Goal: Task Accomplishment & Management: Use online tool/utility

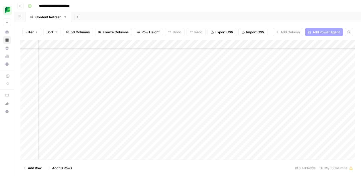
scroll to position [3032, 145]
click at [173, 46] on div "Add Column" at bounding box center [187, 100] width 334 height 120
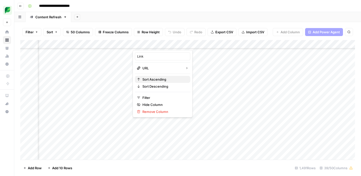
click at [158, 81] on span "Sort Ascending" at bounding box center [164, 79] width 44 height 5
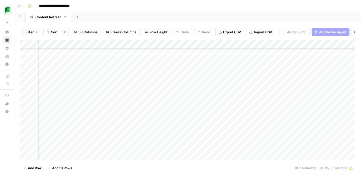
scroll to position [4437, 145]
click at [160, 81] on div "Add Column" at bounding box center [187, 100] width 334 height 120
click at [222, 80] on div "Add Column" at bounding box center [187, 100] width 334 height 120
click at [204, 79] on div "Add Column" at bounding box center [187, 100] width 334 height 120
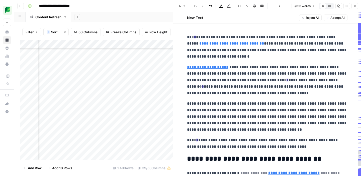
click at [243, 91] on p "**********" at bounding box center [267, 80] width 160 height 33
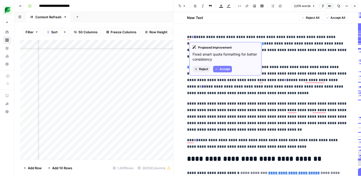
click at [217, 69] on icon "button" at bounding box center [216, 69] width 3 height 3
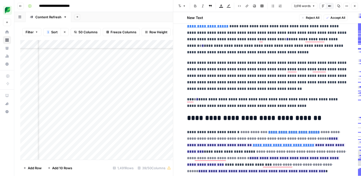
scroll to position [55, 0]
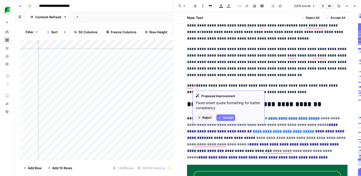
click at [221, 118] on icon "button" at bounding box center [219, 117] width 3 height 3
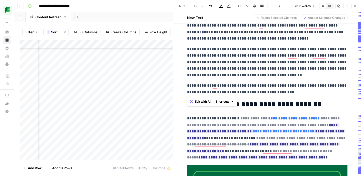
drag, startPoint x: 300, startPoint y: 94, endPoint x: 186, endPoint y: 84, distance: 113.9
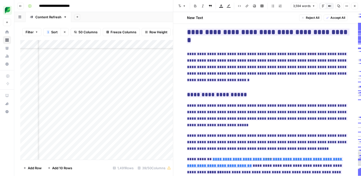
scroll to position [717, 0]
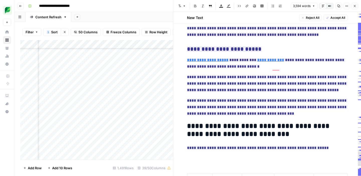
click at [267, 99] on p "**********" at bounding box center [267, 107] width 160 height 20
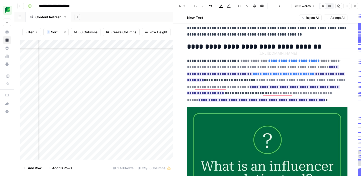
type input "[URL][DOMAIN_NAME]"
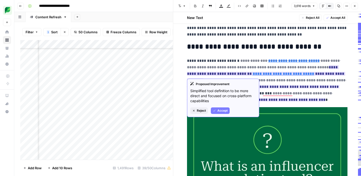
click at [218, 111] on span "Accept" at bounding box center [222, 110] width 10 height 5
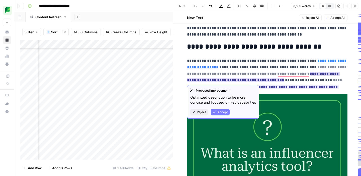
click at [218, 115] on span "Accept" at bounding box center [222, 112] width 10 height 5
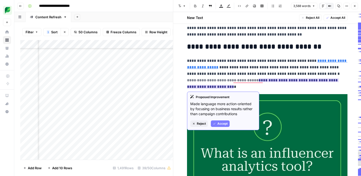
click at [221, 123] on span "Accept" at bounding box center [222, 124] width 10 height 5
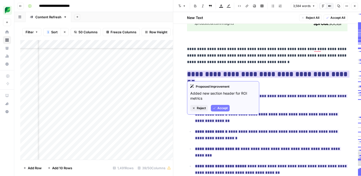
click at [221, 107] on span "Accept" at bounding box center [222, 108] width 10 height 5
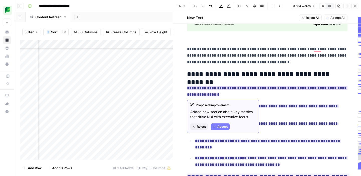
click at [217, 125] on span "Accept" at bounding box center [222, 127] width 10 height 5
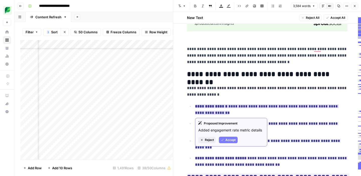
click at [225, 141] on button "Accept" at bounding box center [228, 140] width 19 height 7
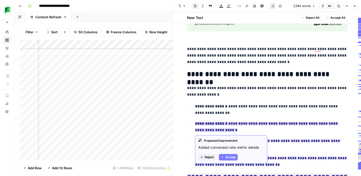
click at [226, 157] on span "Accept" at bounding box center [230, 157] width 10 height 5
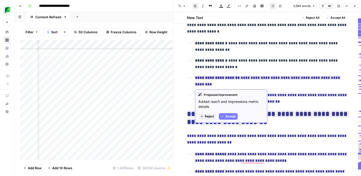
click at [226, 117] on span "Accept" at bounding box center [230, 116] width 10 height 5
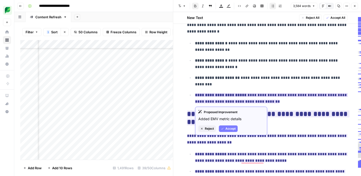
click at [227, 129] on span "Accept" at bounding box center [230, 129] width 10 height 5
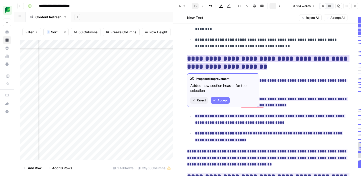
click at [218, 101] on span "Accept" at bounding box center [222, 100] width 10 height 5
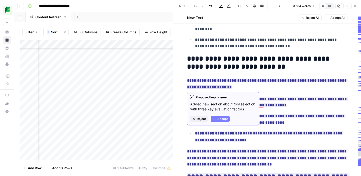
click at [222, 121] on span "Accept" at bounding box center [222, 119] width 10 height 5
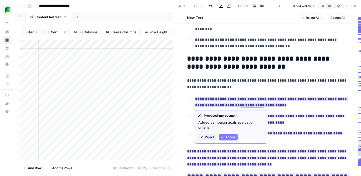
click at [221, 137] on icon "button" at bounding box center [222, 137] width 3 height 3
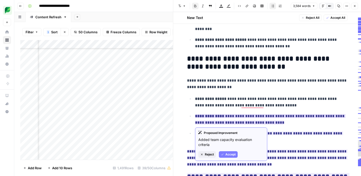
click at [223, 153] on icon "button" at bounding box center [222, 154] width 3 height 3
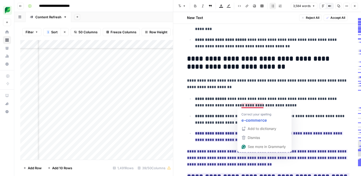
click at [243, 106] on p "**********" at bounding box center [271, 102] width 152 height 13
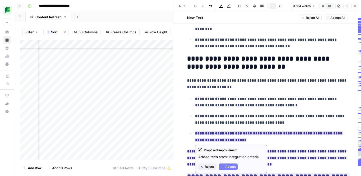
click at [226, 164] on button "Accept" at bounding box center [228, 167] width 19 height 7
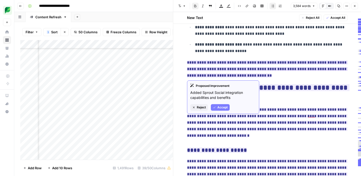
click at [216, 110] on button "Accept" at bounding box center [220, 107] width 19 height 7
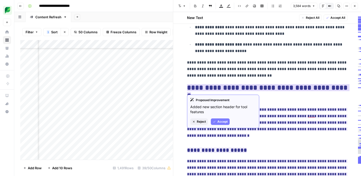
click at [219, 122] on span "Accept" at bounding box center [222, 122] width 10 height 5
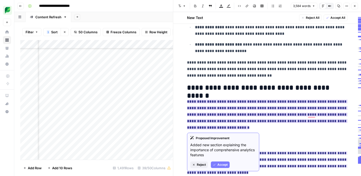
click at [218, 164] on span "Accept" at bounding box center [222, 165] width 10 height 5
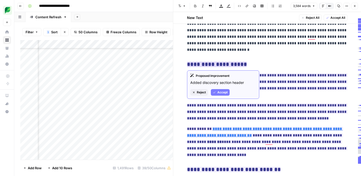
click at [218, 94] on span "Accept" at bounding box center [222, 92] width 10 height 5
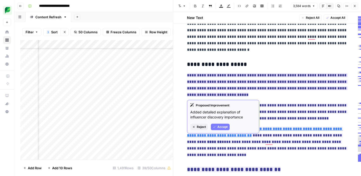
click at [219, 127] on span "Accept" at bounding box center [222, 127] width 10 height 5
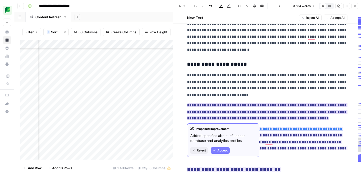
click at [218, 148] on button "Accept" at bounding box center [220, 150] width 19 height 7
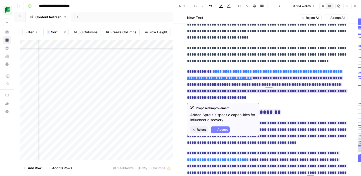
click at [218, 129] on span "Accept" at bounding box center [222, 130] width 10 height 5
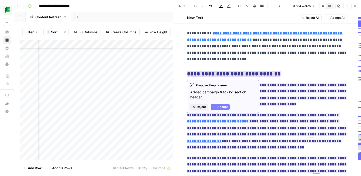
click at [219, 108] on span "Accept" at bounding box center [222, 107] width 10 height 5
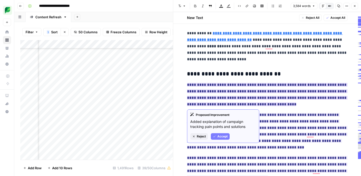
click at [220, 135] on span "Accept" at bounding box center [222, 136] width 10 height 5
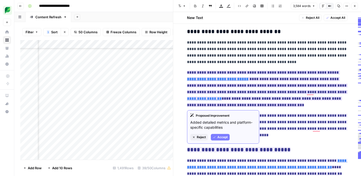
click at [217, 138] on span "Accept" at bounding box center [222, 137] width 10 height 5
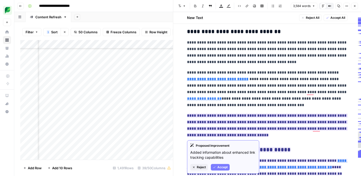
click at [218, 166] on span "Accept" at bounding box center [222, 167] width 10 height 5
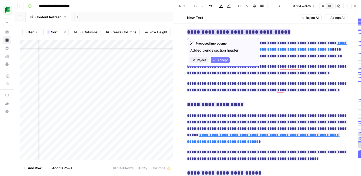
click at [219, 59] on span "Accept" at bounding box center [222, 60] width 10 height 5
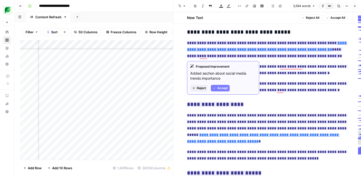
click at [221, 87] on span "Accept" at bounding box center [222, 88] width 10 height 5
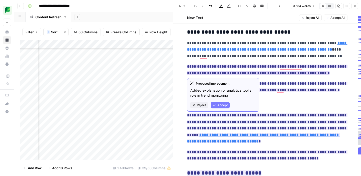
click at [217, 103] on button "Accept" at bounding box center [220, 105] width 19 height 7
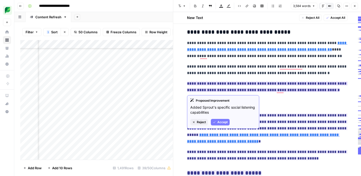
click at [217, 121] on span "Accept" at bounding box center [222, 122] width 10 height 5
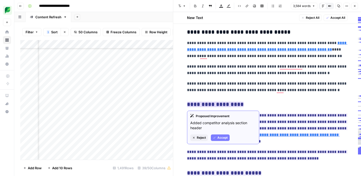
click at [216, 137] on button "Accept" at bounding box center [220, 138] width 19 height 7
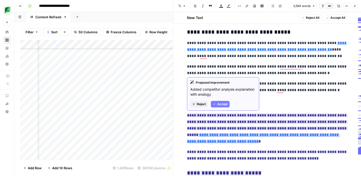
click at [223, 106] on span "Accept" at bounding box center [222, 104] width 10 height 5
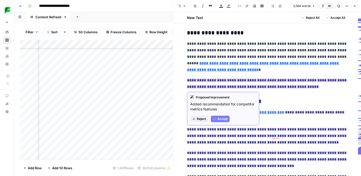
click at [221, 120] on span "Accept" at bounding box center [222, 119] width 10 height 5
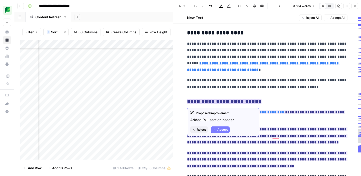
click at [220, 131] on span "Accept" at bounding box center [222, 130] width 10 height 5
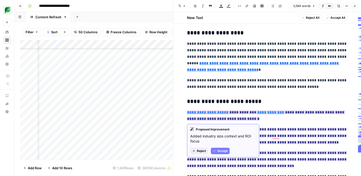
click at [221, 151] on span "Accept" at bounding box center [222, 151] width 10 height 5
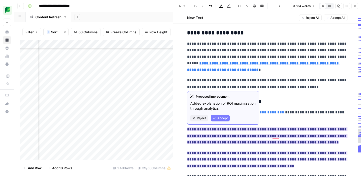
click at [221, 117] on span "Accept" at bounding box center [222, 118] width 10 height 5
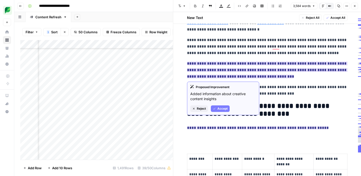
click at [218, 108] on span "Accept" at bounding box center [222, 108] width 10 height 5
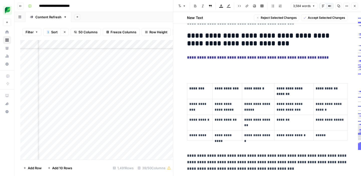
drag, startPoint x: 185, startPoint y: 127, endPoint x: 254, endPoint y: 145, distance: 71.9
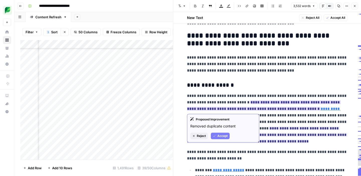
click at [222, 136] on span "Accept" at bounding box center [222, 136] width 10 height 5
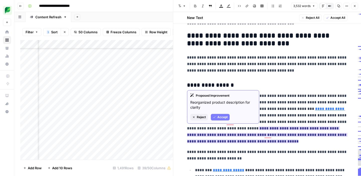
click at [220, 117] on span "Accept" at bounding box center [222, 117] width 10 height 5
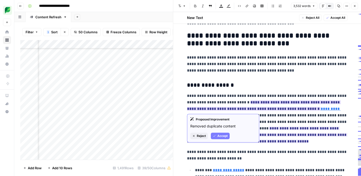
click at [223, 137] on span "Accept" at bounding box center [222, 136] width 10 height 5
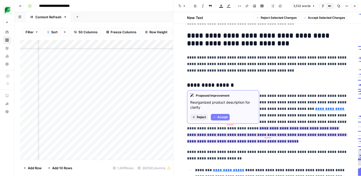
drag, startPoint x: 290, startPoint y: 142, endPoint x: 253, endPoint y: 129, distance: 38.6
click at [253, 129] on p "**********" at bounding box center [267, 119] width 160 height 52
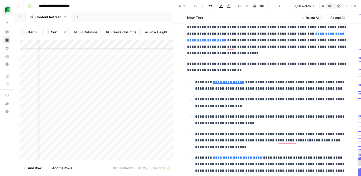
scroll to position [1161, 0]
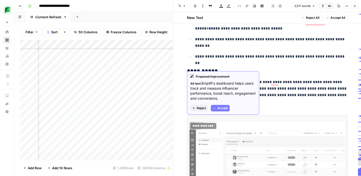
click at [219, 109] on span "Accept" at bounding box center [222, 108] width 10 height 5
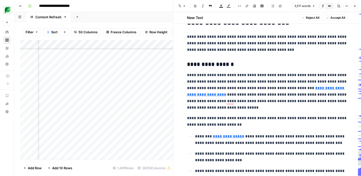
type input "[URL][DOMAIN_NAME]"
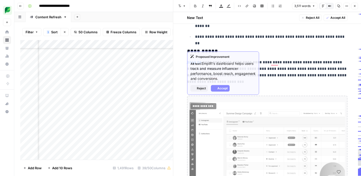
click at [243, 116] on img "To enrich screen reader interactions, please activate Accessibility in Grammarl…" at bounding box center [266, 150] width 155 height 97
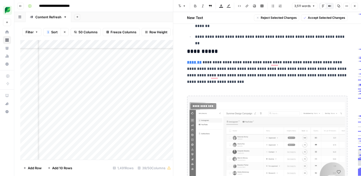
click at [236, 118] on img "To enrich screen reader interactions, please activate Accessibility in Grammarl…" at bounding box center [266, 150] width 155 height 97
click at [249, 74] on p "**********" at bounding box center [267, 72] width 160 height 26
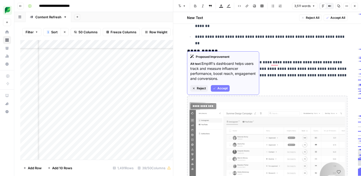
click at [198, 87] on span "Reject" at bounding box center [201, 88] width 9 height 5
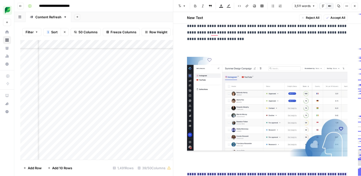
click at [195, 47] on p "To enrich screen reader interactions, please activate Accessibility in Grammarl…" at bounding box center [267, 49] width 160 height 7
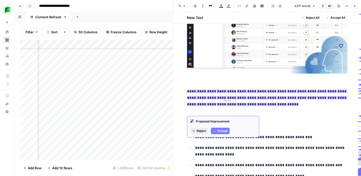
click at [220, 133] on span "Accept" at bounding box center [222, 131] width 10 height 5
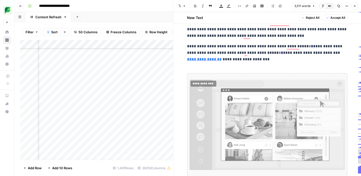
click at [223, 123] on img "To enrich screen reader interactions, please activate Accessibility in Grammarl…" at bounding box center [266, 125] width 155 height 90
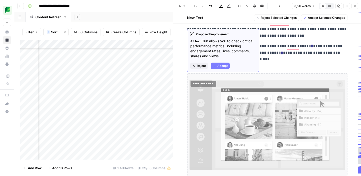
click at [200, 65] on span "Reject" at bounding box center [201, 66] width 9 height 5
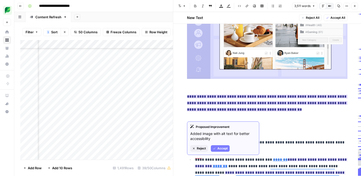
click at [215, 149] on button "Accept" at bounding box center [220, 148] width 19 height 7
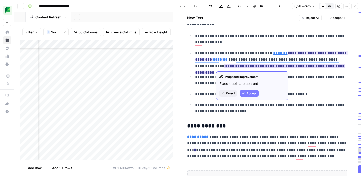
click at [245, 94] on button "Accept" at bounding box center [249, 93] width 19 height 7
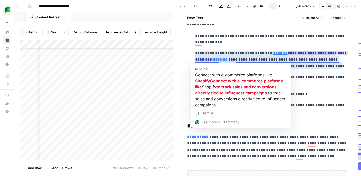
click at [209, 61] on ins "**********" at bounding box center [271, 56] width 153 height 10
click at [302, 53] on ins "**********" at bounding box center [271, 56] width 153 height 10
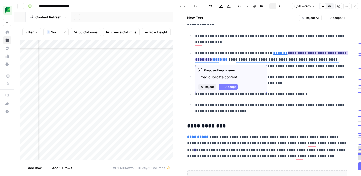
click at [229, 88] on span "Accept" at bounding box center [230, 87] width 10 height 5
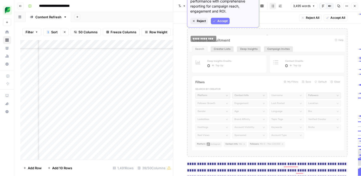
click at [196, 21] on button "Reject" at bounding box center [199, 21] width 18 height 7
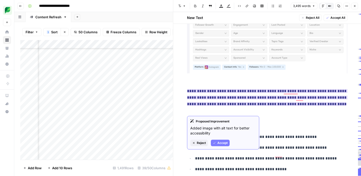
click at [220, 142] on span "Accept" at bounding box center [222, 143] width 10 height 5
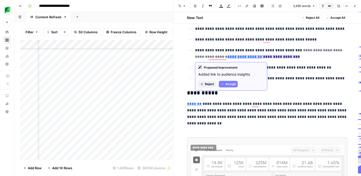
click at [232, 84] on span "Accept" at bounding box center [230, 84] width 10 height 5
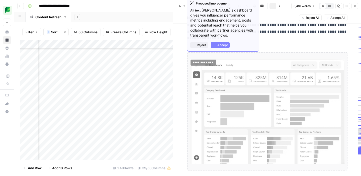
click at [232, 92] on img "To enrich screen reader interactions, please activate Accessibility in Grammarl…" at bounding box center [266, 111] width 155 height 105
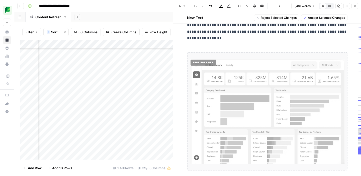
click at [228, 42] on p "**********" at bounding box center [267, 29] width 160 height 26
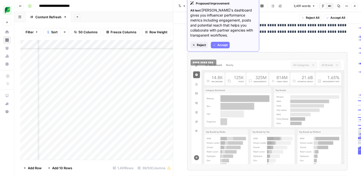
click at [198, 45] on span "Reject" at bounding box center [201, 45] width 9 height 5
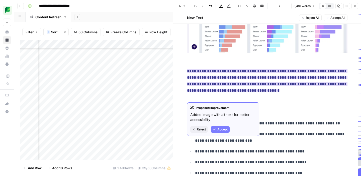
click at [219, 130] on span "Accept" at bounding box center [222, 129] width 10 height 5
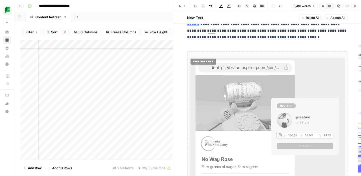
click at [222, 108] on img "To enrich screen reader interactions, please activate Accessibility in Grammarl…" at bounding box center [266, 129] width 155 height 143
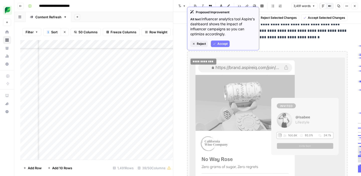
click at [200, 44] on span "Reject" at bounding box center [201, 44] width 9 height 5
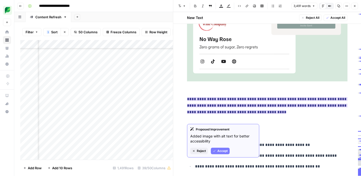
click at [217, 150] on button "Accept" at bounding box center [220, 151] width 19 height 7
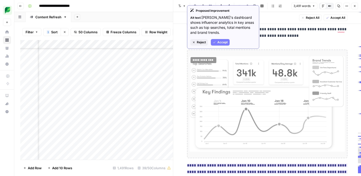
click at [201, 43] on span "Reject" at bounding box center [201, 42] width 9 height 5
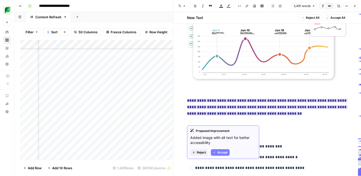
click at [217, 154] on button "Accept" at bounding box center [220, 152] width 19 height 7
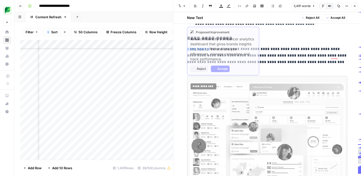
click at [224, 133] on img "To enrich screen reader interactions, please activate Accessibility in Grammarl…" at bounding box center [266, 134] width 155 height 104
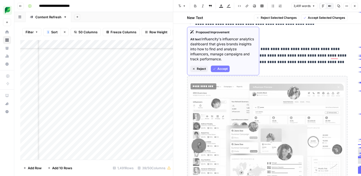
click at [200, 70] on span "Reject" at bounding box center [201, 69] width 9 height 5
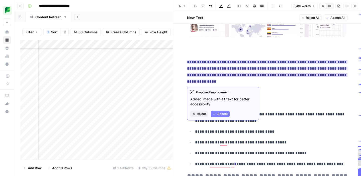
click at [217, 115] on button "Accept" at bounding box center [220, 114] width 19 height 7
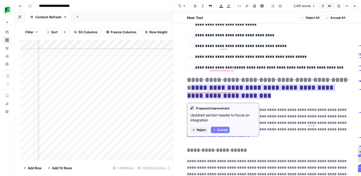
click at [220, 130] on span "Accept" at bounding box center [222, 130] width 10 height 5
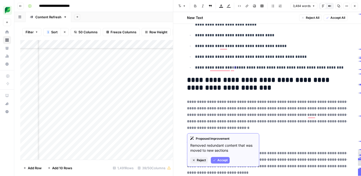
click at [219, 162] on span "Accept" at bounding box center [222, 160] width 10 height 5
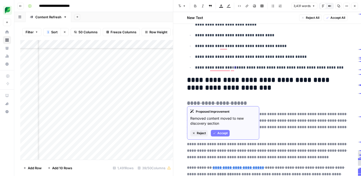
click at [220, 134] on span "Accept" at bounding box center [222, 133] width 10 height 5
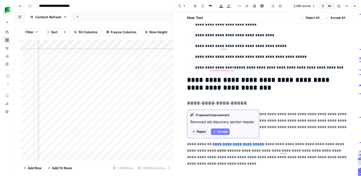
click at [218, 132] on span "Accept" at bounding box center [222, 132] width 10 height 5
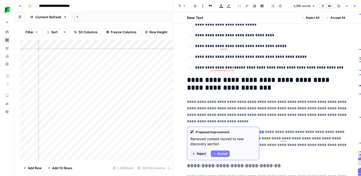
click at [220, 152] on span "Accept" at bounding box center [222, 154] width 10 height 5
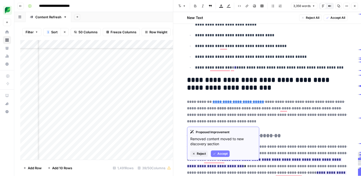
click at [220, 155] on span "Accept" at bounding box center [222, 154] width 10 height 5
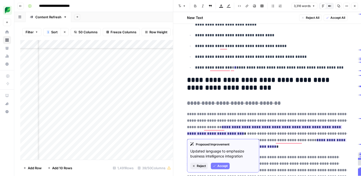
click at [219, 166] on span "Accept" at bounding box center [222, 166] width 10 height 5
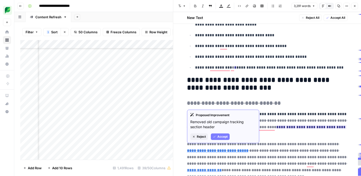
click at [218, 139] on button "Accept" at bounding box center [220, 137] width 19 height 7
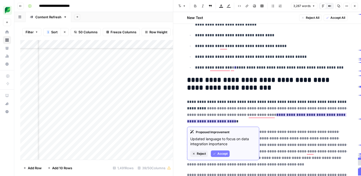
click at [218, 154] on span "Accept" at bounding box center [222, 154] width 10 height 5
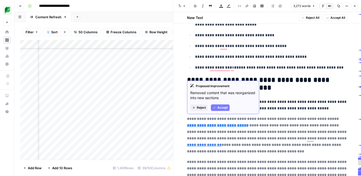
click at [223, 109] on span "Accept" at bounding box center [222, 107] width 10 height 5
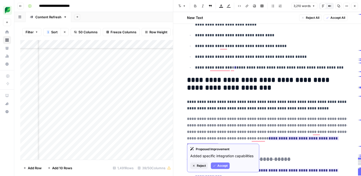
click at [223, 166] on span "Accept" at bounding box center [222, 166] width 10 height 5
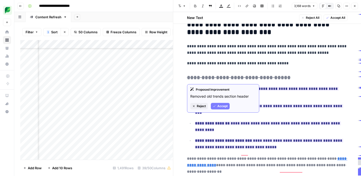
click at [215, 105] on icon "button" at bounding box center [214, 106] width 3 height 3
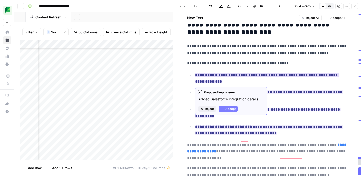
click at [227, 110] on span "Accept" at bounding box center [230, 109] width 10 height 5
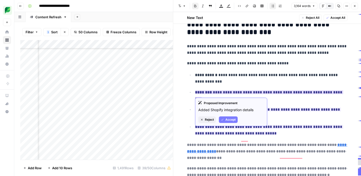
click at [228, 119] on span "Accept" at bounding box center [230, 120] width 10 height 5
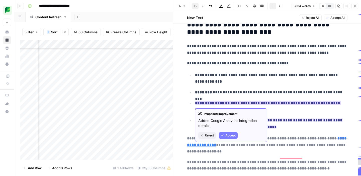
click at [226, 135] on span "Accept" at bounding box center [230, 135] width 10 height 5
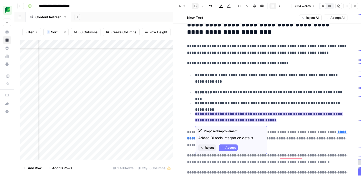
click at [225, 147] on span "Accept" at bounding box center [230, 148] width 10 height 5
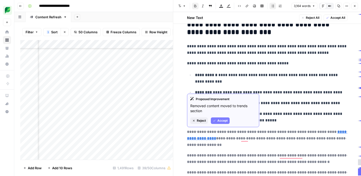
click at [221, 121] on span "Accept" at bounding box center [222, 121] width 10 height 5
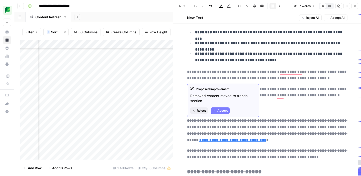
click at [218, 111] on span "Accept" at bounding box center [222, 110] width 10 height 5
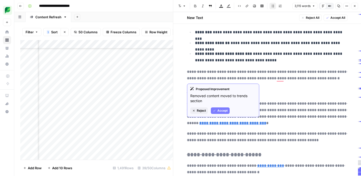
click at [217, 111] on span "Accept" at bounding box center [222, 110] width 10 height 5
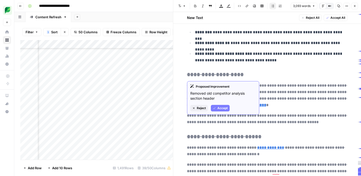
click at [217, 107] on span "Accept" at bounding box center [222, 108] width 10 height 5
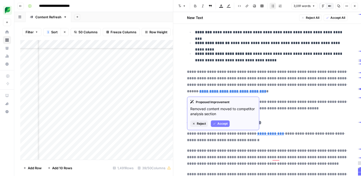
click at [220, 124] on span "Accept" at bounding box center [222, 124] width 10 height 5
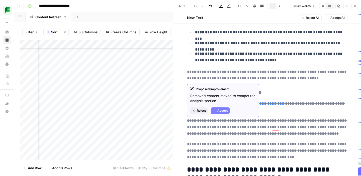
click at [219, 111] on span "Accept" at bounding box center [222, 110] width 10 height 5
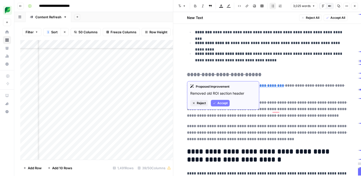
click at [219, 101] on span "Accept" at bounding box center [222, 103] width 10 height 5
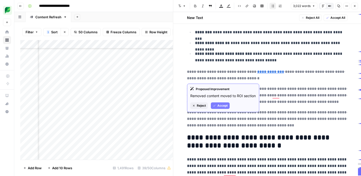
click at [220, 104] on span "Accept" at bounding box center [222, 105] width 10 height 5
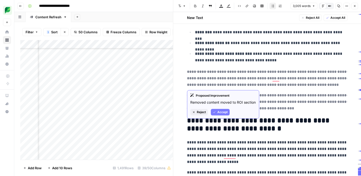
click at [222, 112] on span "Accept" at bounding box center [222, 112] width 10 height 5
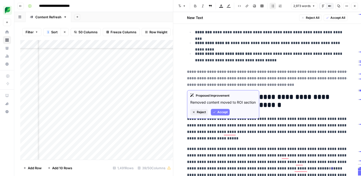
click at [220, 111] on span "Accept" at bounding box center [222, 112] width 10 height 5
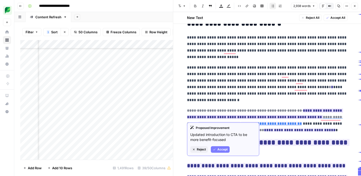
click at [219, 148] on span "Accept" at bounding box center [222, 149] width 10 height 5
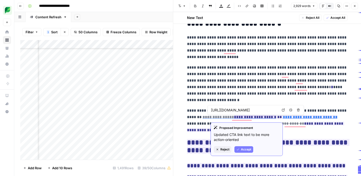
click at [224, 150] on span "Reject" at bounding box center [224, 149] width 9 height 5
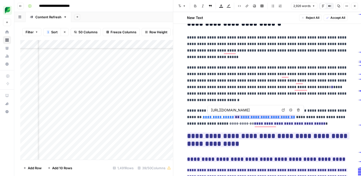
type input "[URL][DOMAIN_NAME]"
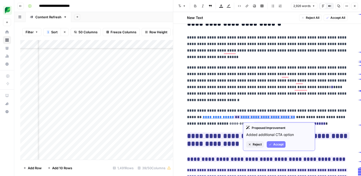
click at [254, 145] on span "Reject" at bounding box center [257, 144] width 9 height 5
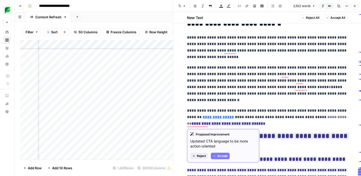
click at [219, 156] on span "Accept" at bounding box center [222, 156] width 10 height 5
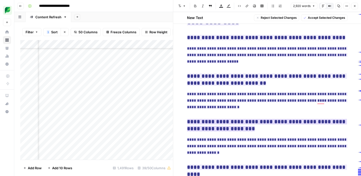
scroll to position [5118, 0]
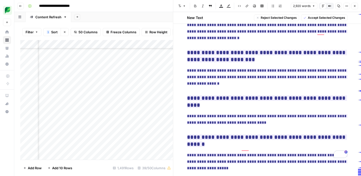
drag, startPoint x: 186, startPoint y: 61, endPoint x: 242, endPoint y: 189, distance: 139.3
click at [242, 176] on html "**********" at bounding box center [180, 88] width 361 height 176
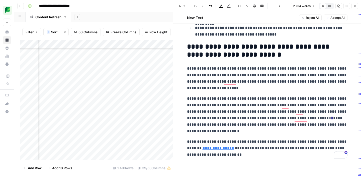
scroll to position [4897, 0]
click at [338, 7] on icon "button" at bounding box center [338, 6] width 3 height 3
click at [356, 6] on icon "button" at bounding box center [354, 6] width 3 height 3
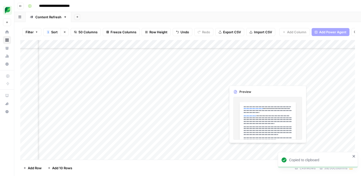
click at [244, 79] on div "Add Column" at bounding box center [187, 100] width 334 height 120
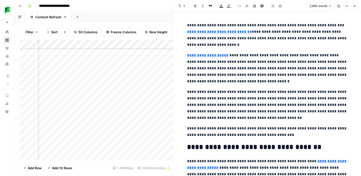
click at [244, 79] on div at bounding box center [249, 79] width 46 height 9
click at [243, 72] on p "**********" at bounding box center [267, 68] width 160 height 33
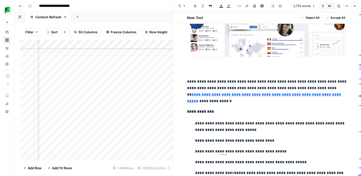
scroll to position [4506, 0]
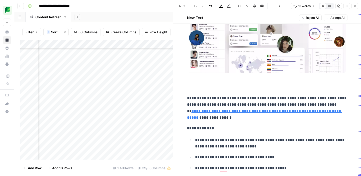
click at [211, 87] on p "To enrich screen reader interactions, please activate Accessibility in Grammarl…" at bounding box center [267, 31] width 160 height 119
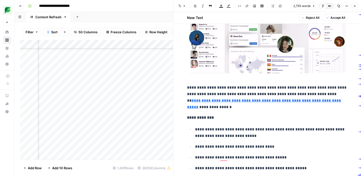
scroll to position [4405, 0]
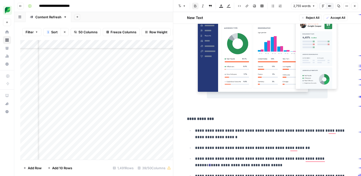
click at [187, 119] on strong "**********" at bounding box center [200, 119] width 27 height 4
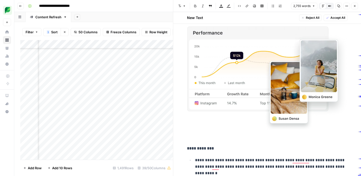
click at [188, 149] on strong "**********" at bounding box center [200, 149] width 27 height 4
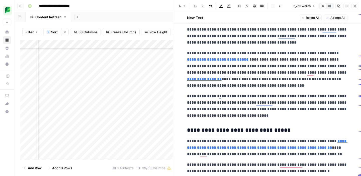
type input "[URL][DOMAIN_NAME]"
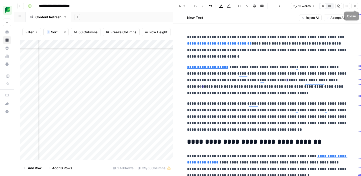
click at [353, 5] on icon "button" at bounding box center [354, 6] width 3 height 3
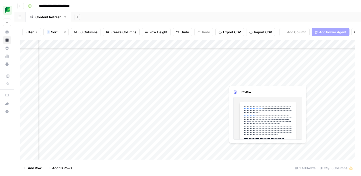
click at [237, 81] on div "Add Column" at bounding box center [187, 100] width 334 height 120
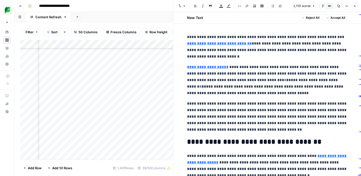
click at [252, 118] on p "**********" at bounding box center [267, 116] width 160 height 33
